Goal: Information Seeking & Learning: Learn about a topic

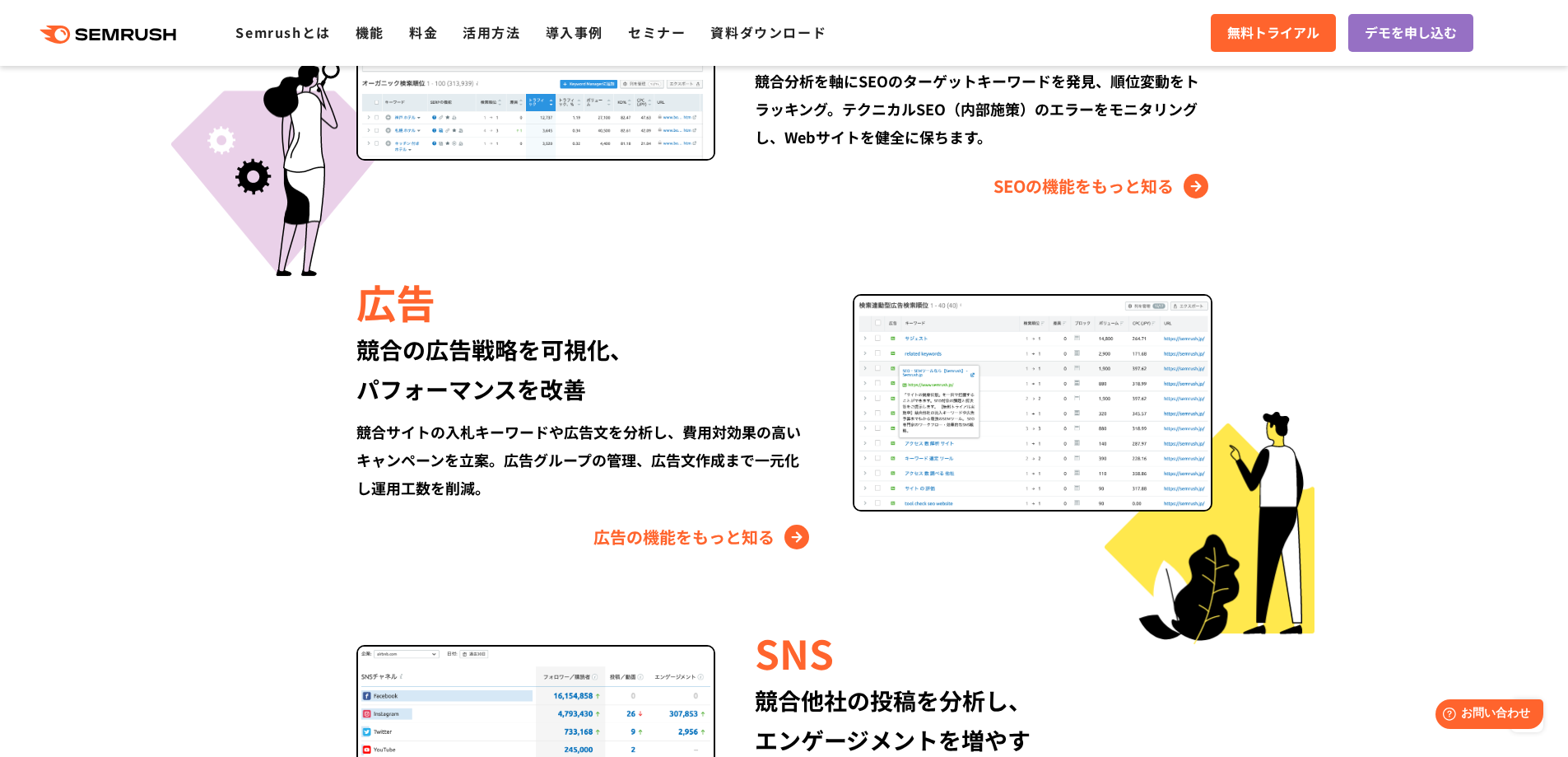
click at [740, 304] on div "広告" at bounding box center [584, 302] width 457 height 56
click at [712, 532] on link "広告の機能をもっと知る" at bounding box center [703, 537] width 220 height 26
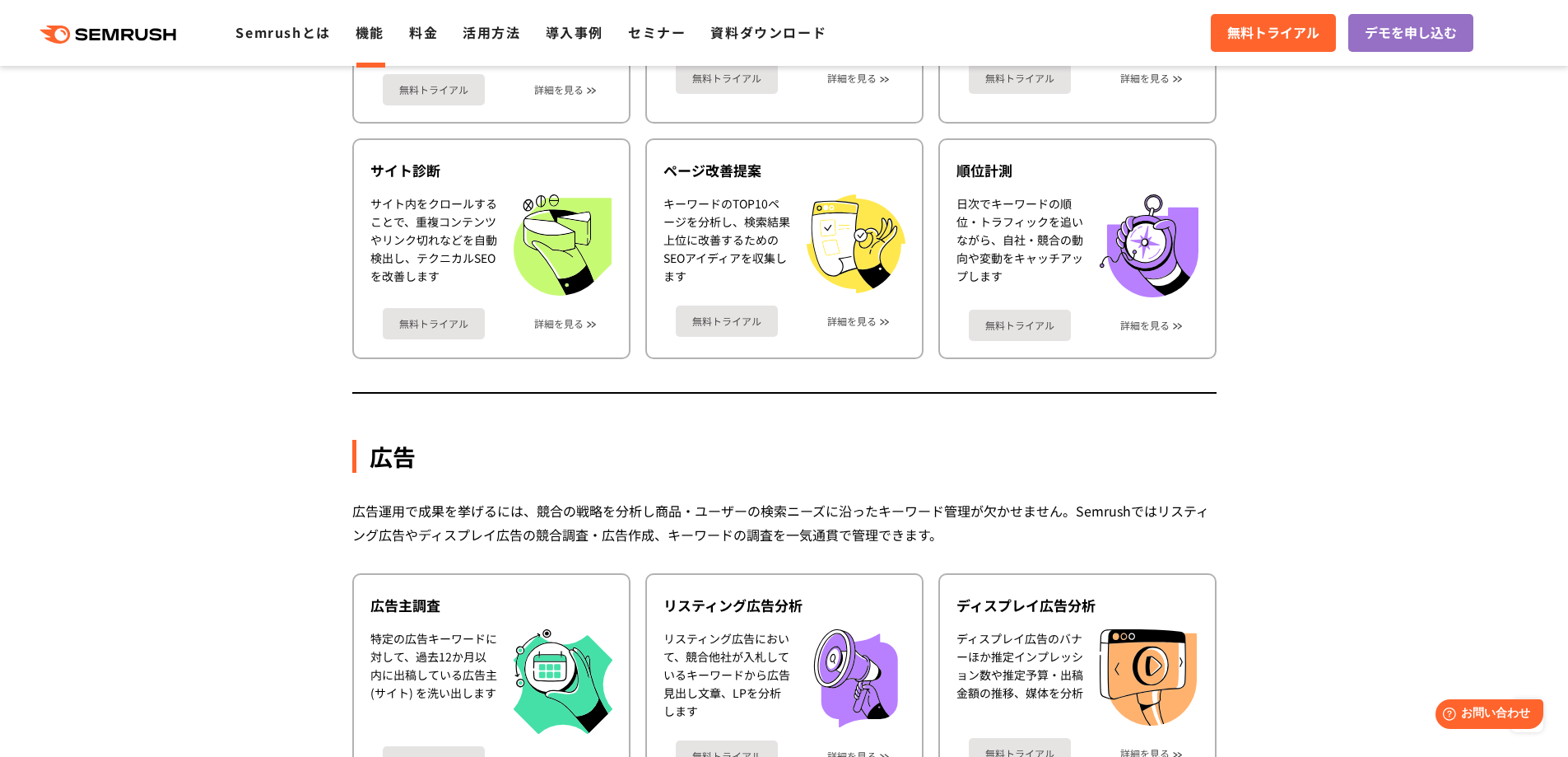
scroll to position [689, 0]
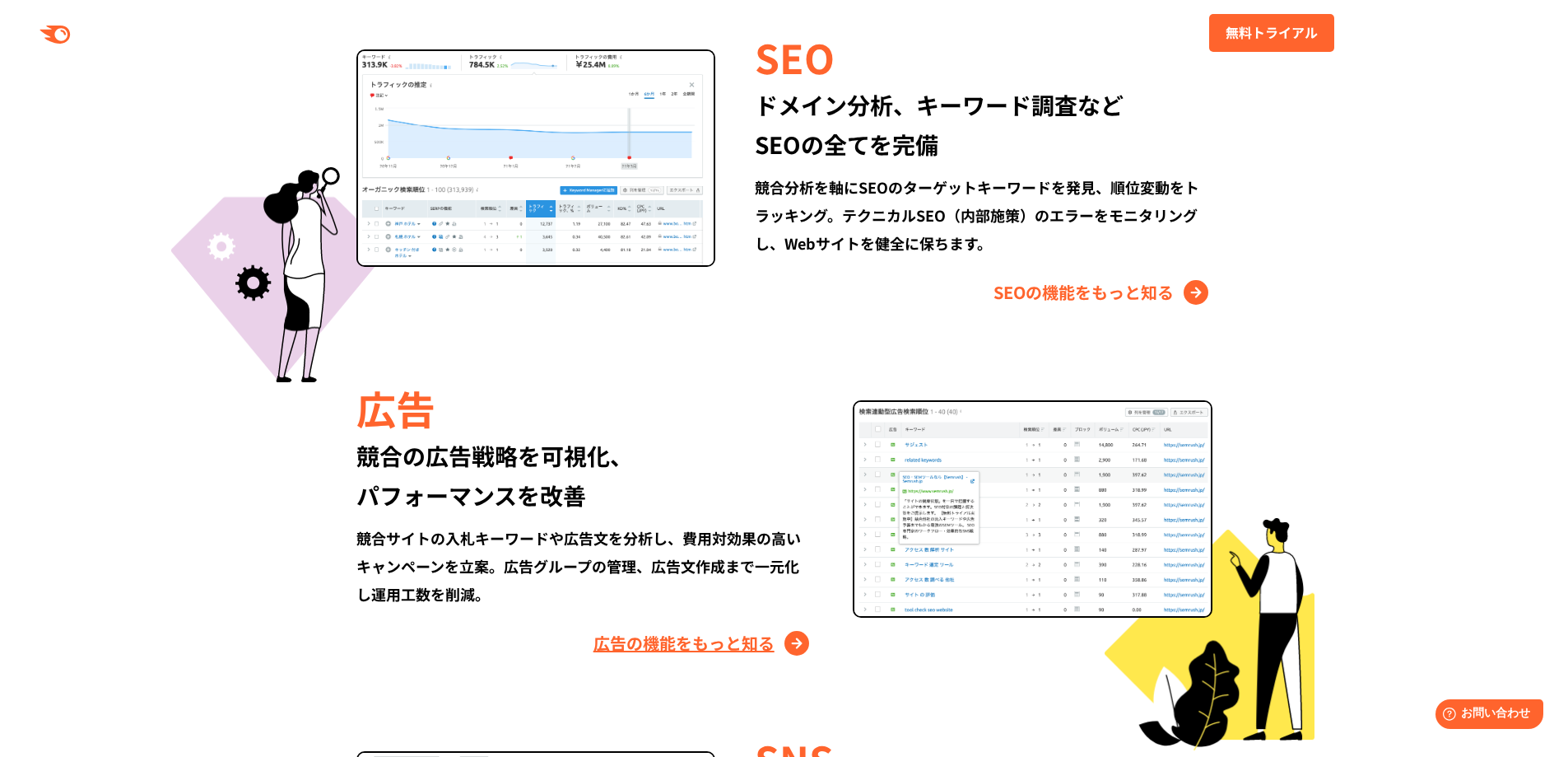
click at [793, 630] on link "広告の機能をもっと知る" at bounding box center [703, 643] width 220 height 26
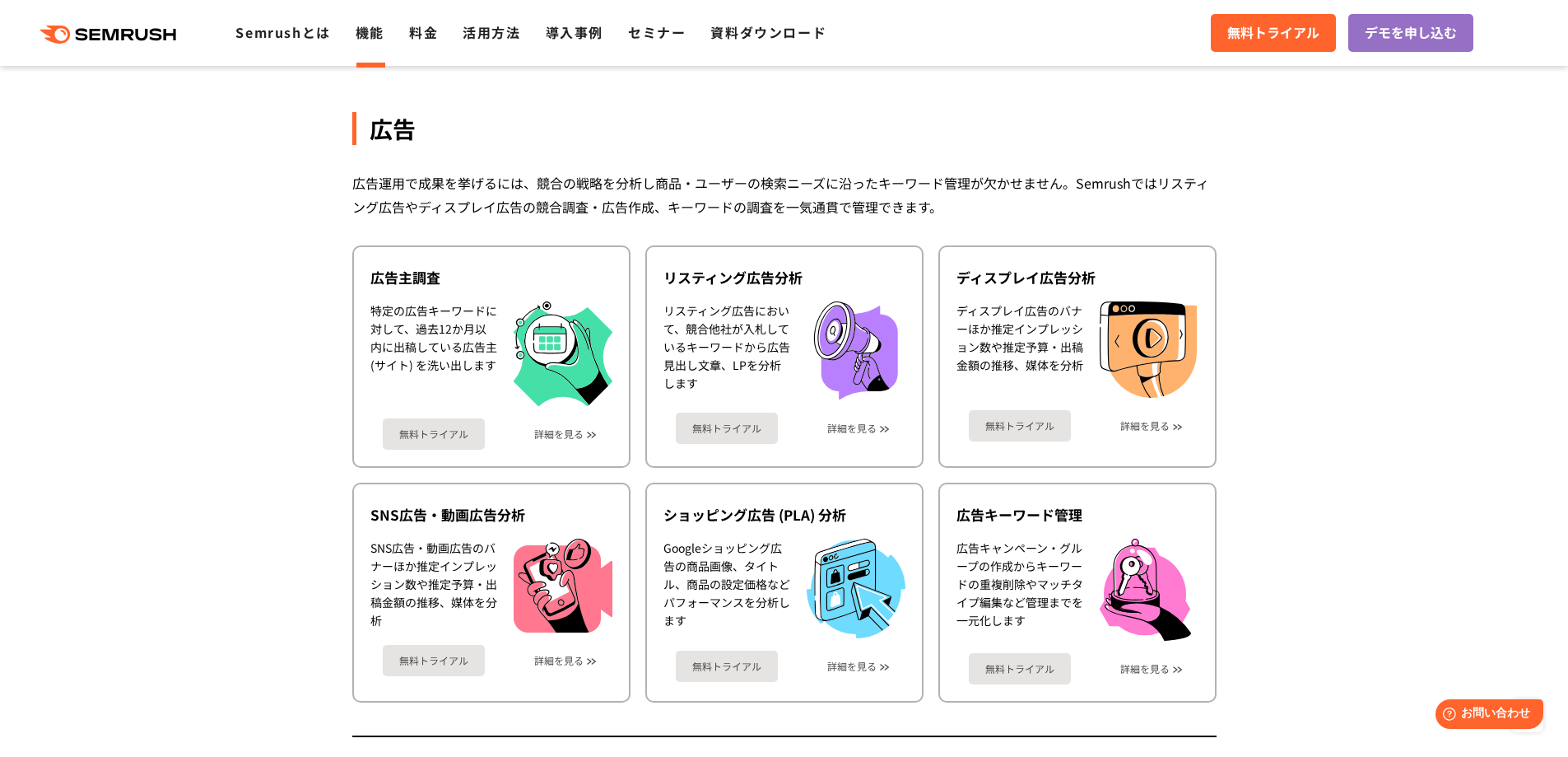
scroll to position [1400, 0]
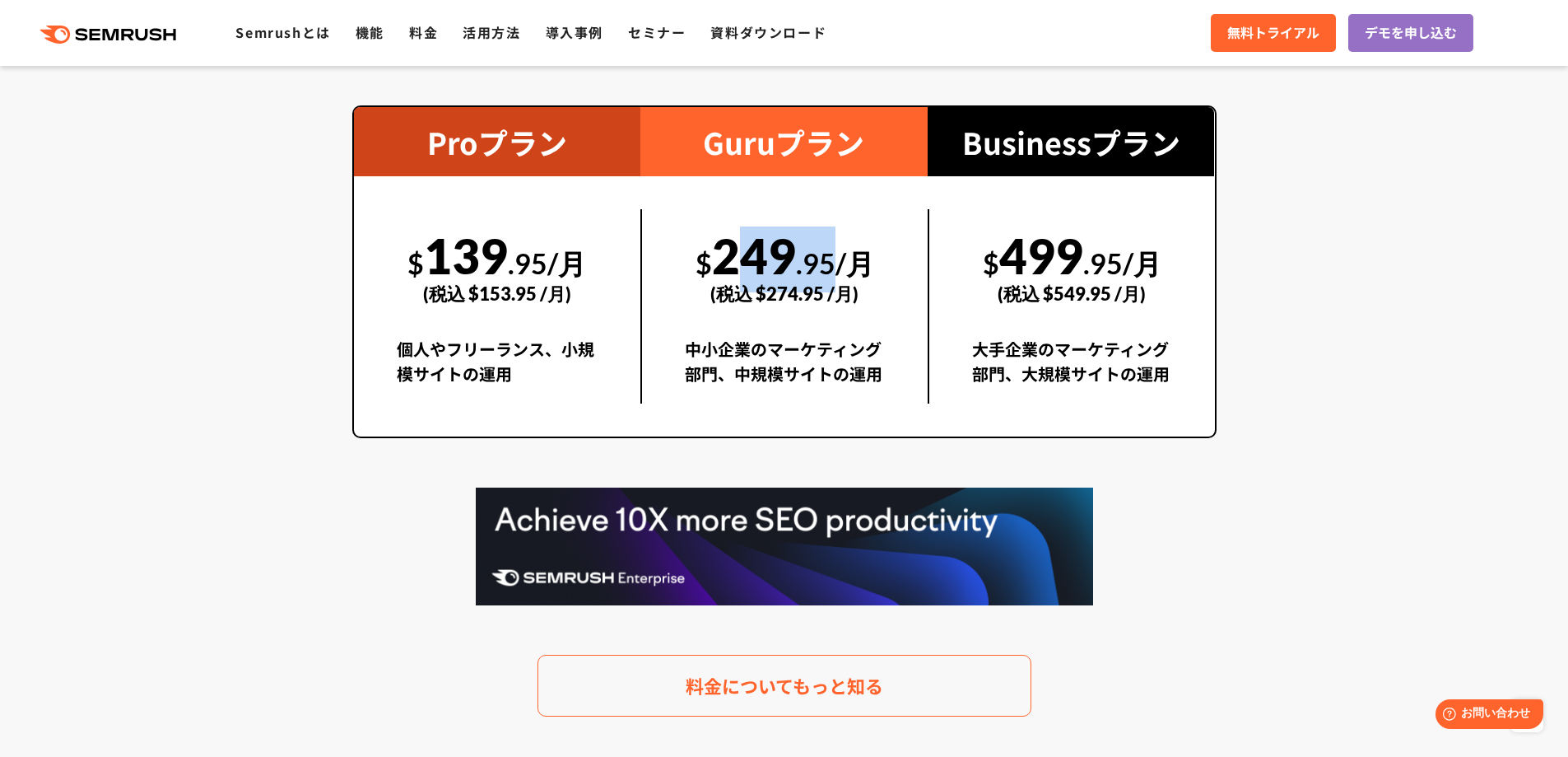
drag, startPoint x: 723, startPoint y: 253, endPoint x: 839, endPoint y: 253, distance: 116.0
click at [839, 253] on div "$ 249 .95/月 (税込 $274.95 /月)" at bounding box center [785, 266] width 200 height 114
copy div "249 .95"
click at [703, 214] on div "$ 249 .95/月 (税込 $274.95 /月)" at bounding box center [785, 266] width 200 height 114
drag, startPoint x: 753, startPoint y: 296, endPoint x: 821, endPoint y: 303, distance: 68.4
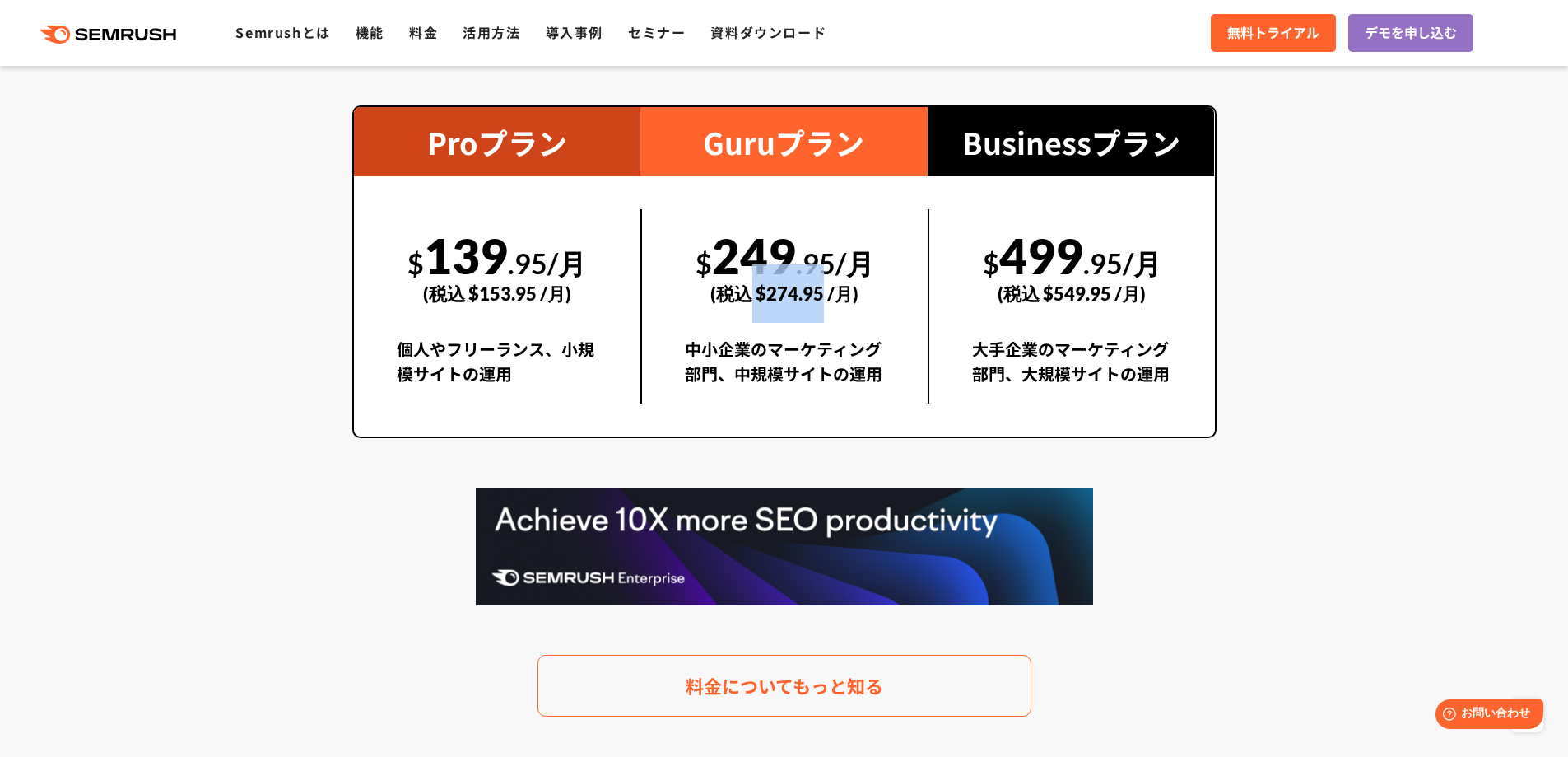
click at [821, 303] on div "(税込 $274.95 /月)" at bounding box center [785, 293] width 200 height 59
copy div "$274.95"
